Goal: Information Seeking & Learning: Learn about a topic

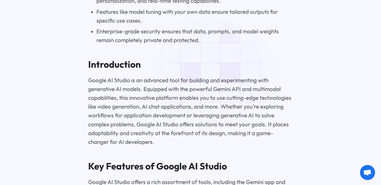
click at [229, 82] on p "Google AI Studio is an advanced tool for building and experimenting with genera…" at bounding box center [190, 111] width 205 height 70
click at [221, 103] on p "Google AI Studio is an advanced tool for building and experimenting with genera…" at bounding box center [190, 111] width 205 height 70
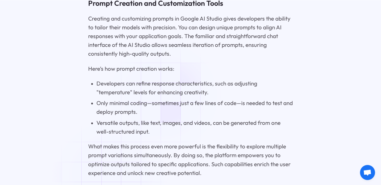
scroll to position [796, 0]
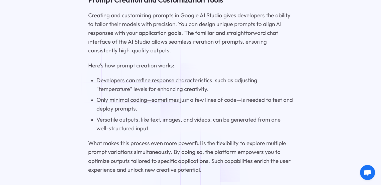
click at [141, 84] on li "Developers can refine response characteristics, such as adjusting "temperature"…" at bounding box center [195, 85] width 197 height 18
click at [156, 83] on li "Developers can refine response characteristics, such as adjusting "temperature"…" at bounding box center [195, 85] width 197 height 18
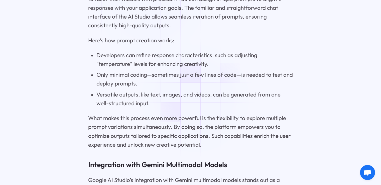
click at [197, 98] on li "Versatile outputs, like text, images, and videos, can be generated from one wel…" at bounding box center [195, 99] width 197 height 18
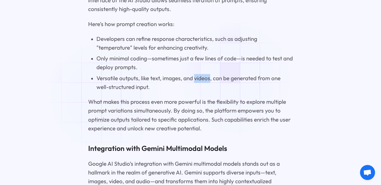
scroll to position [846, 0]
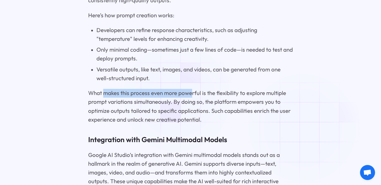
drag, startPoint x: 103, startPoint y: 97, endPoint x: 191, endPoint y: 98, distance: 88.8
click at [191, 98] on p "What makes this process even more powerful is the flexibility to explore multip…" at bounding box center [190, 106] width 205 height 35
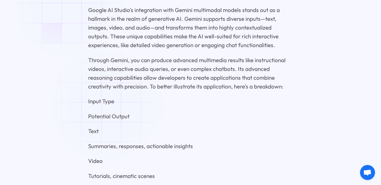
scroll to position [997, 0]
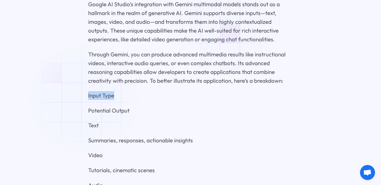
drag, startPoint x: 117, startPoint y: 101, endPoint x: 85, endPoint y: 99, distance: 31.7
click at [96, 115] on p "Potential Output" at bounding box center [190, 110] width 205 height 9
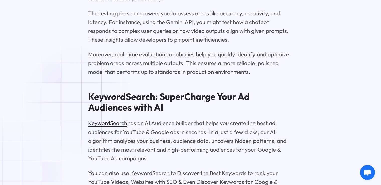
scroll to position [1599, 0]
